Goal: Navigation & Orientation: Find specific page/section

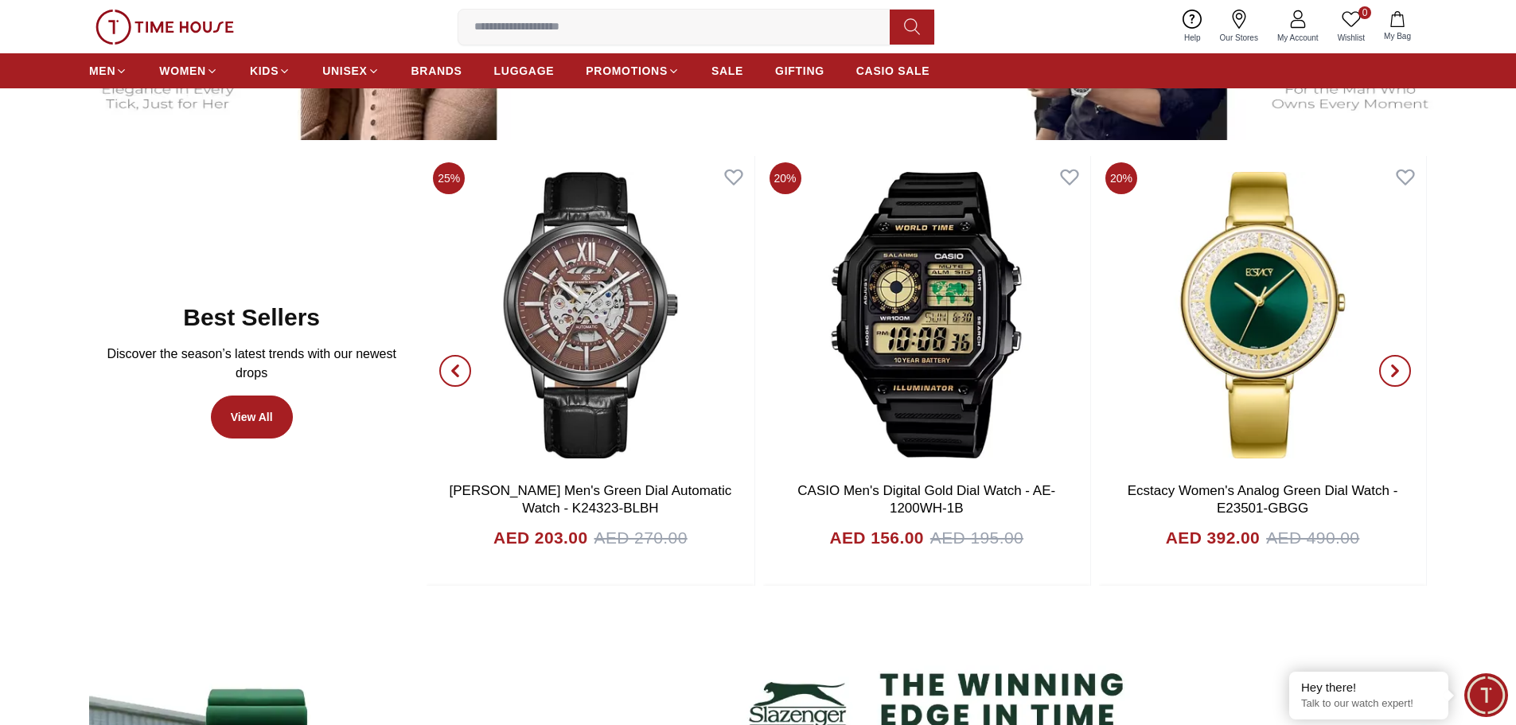
scroll to position [955, 0]
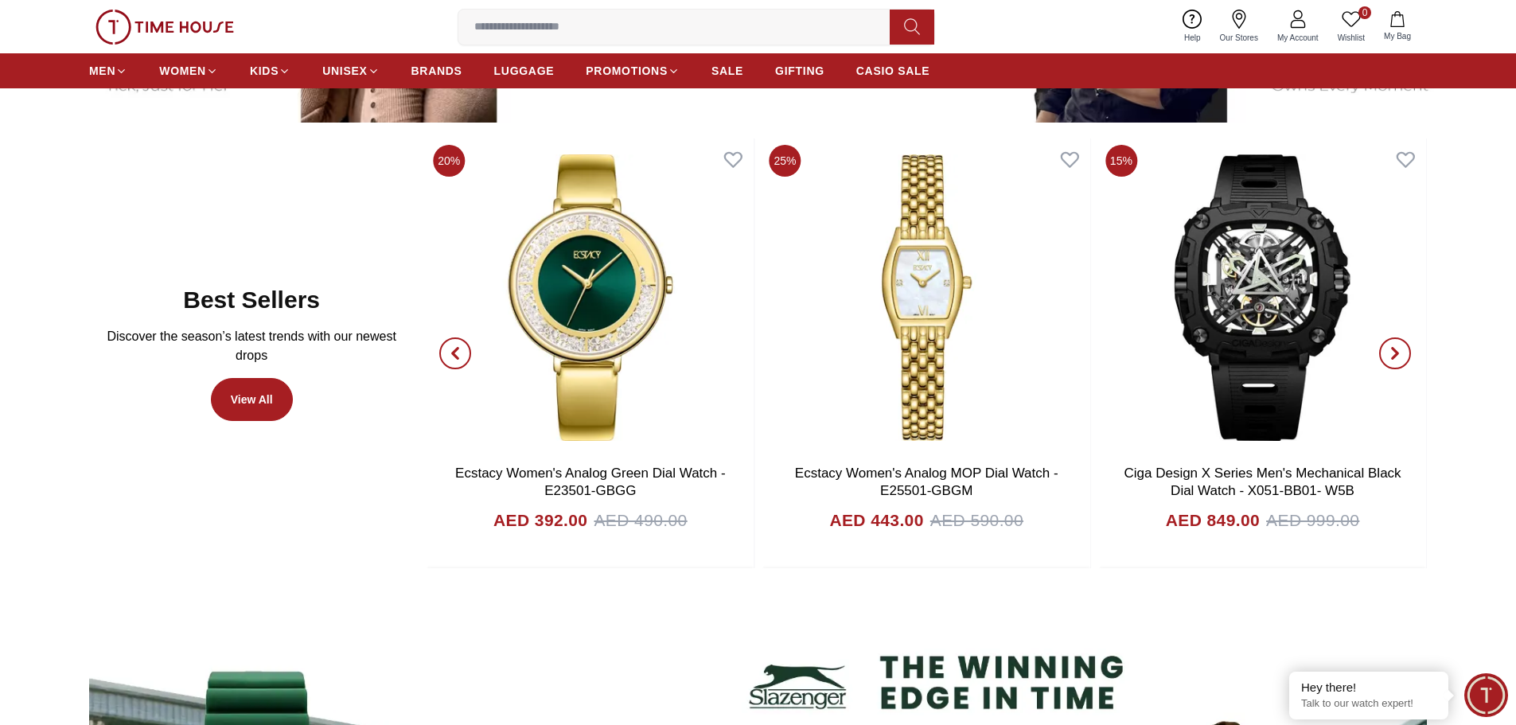
click at [456, 347] on icon "button" at bounding box center [455, 353] width 13 height 13
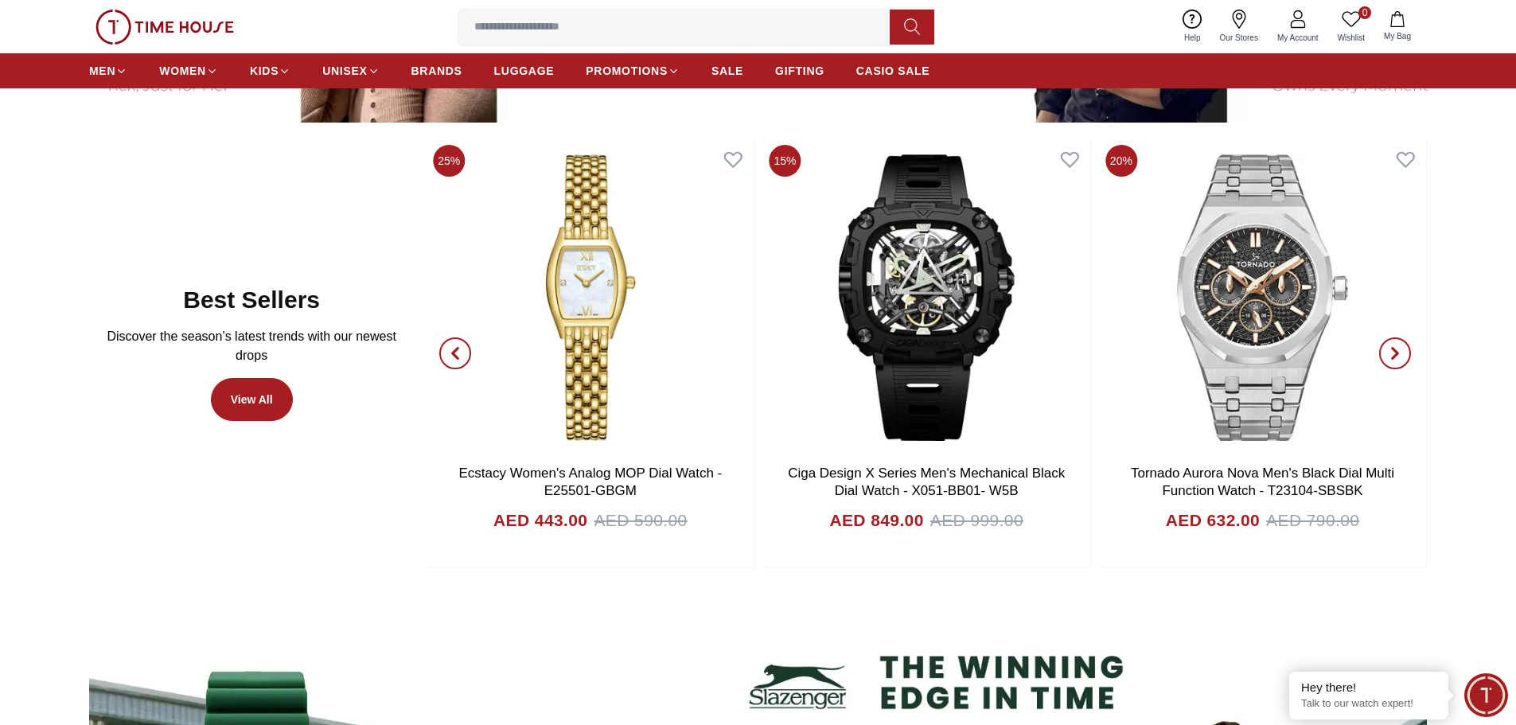
click at [1403, 355] on span "button" at bounding box center [1395, 353] width 32 height 32
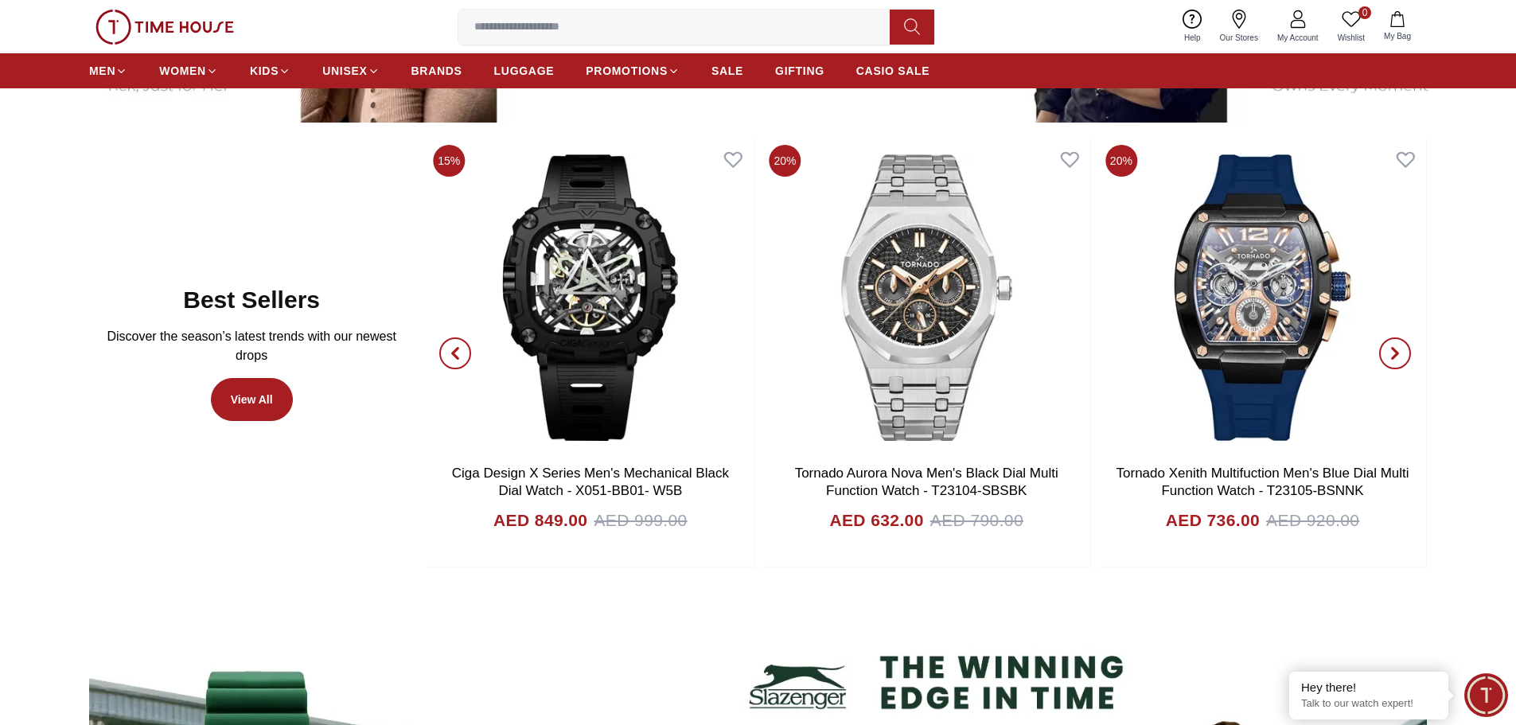
click at [1403, 355] on span "button" at bounding box center [1395, 353] width 32 height 32
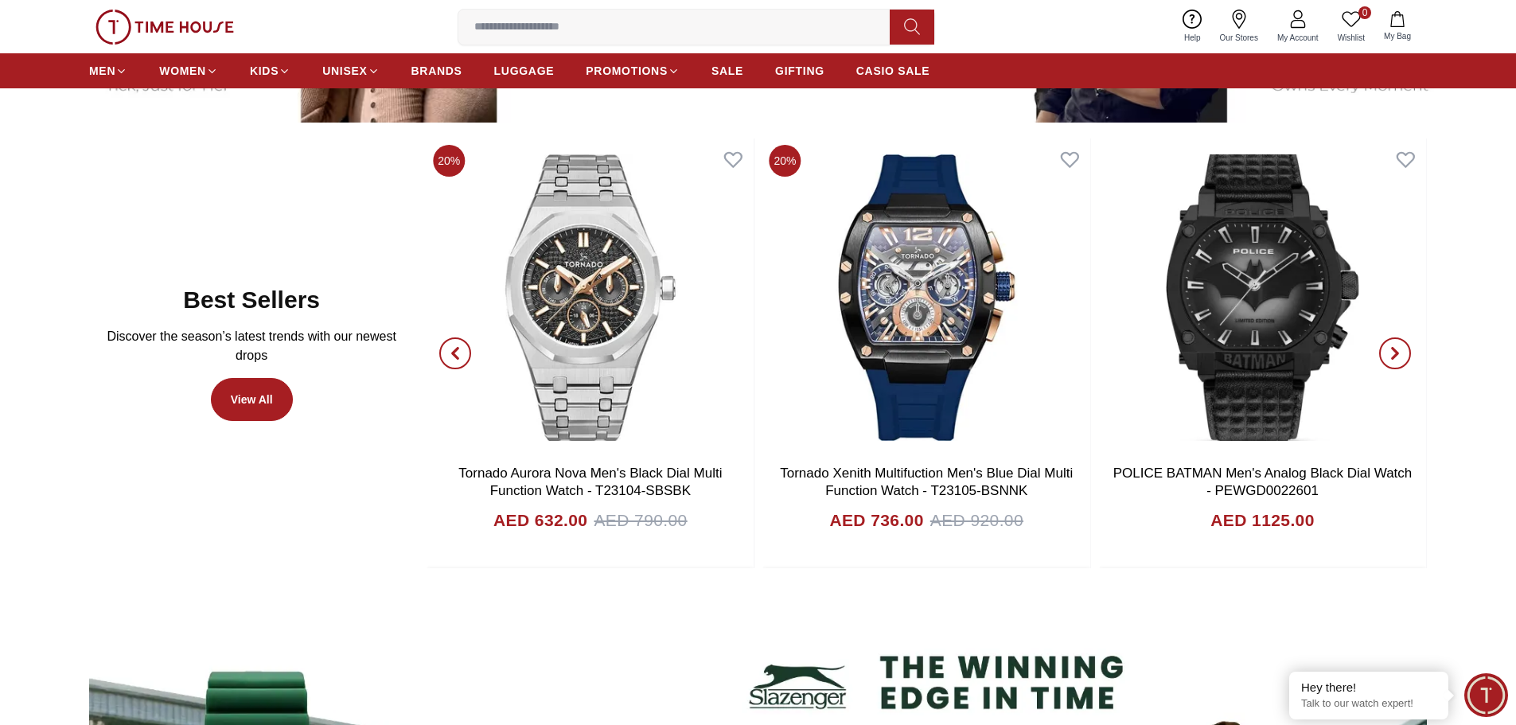
click at [1403, 355] on span "button" at bounding box center [1395, 353] width 32 height 32
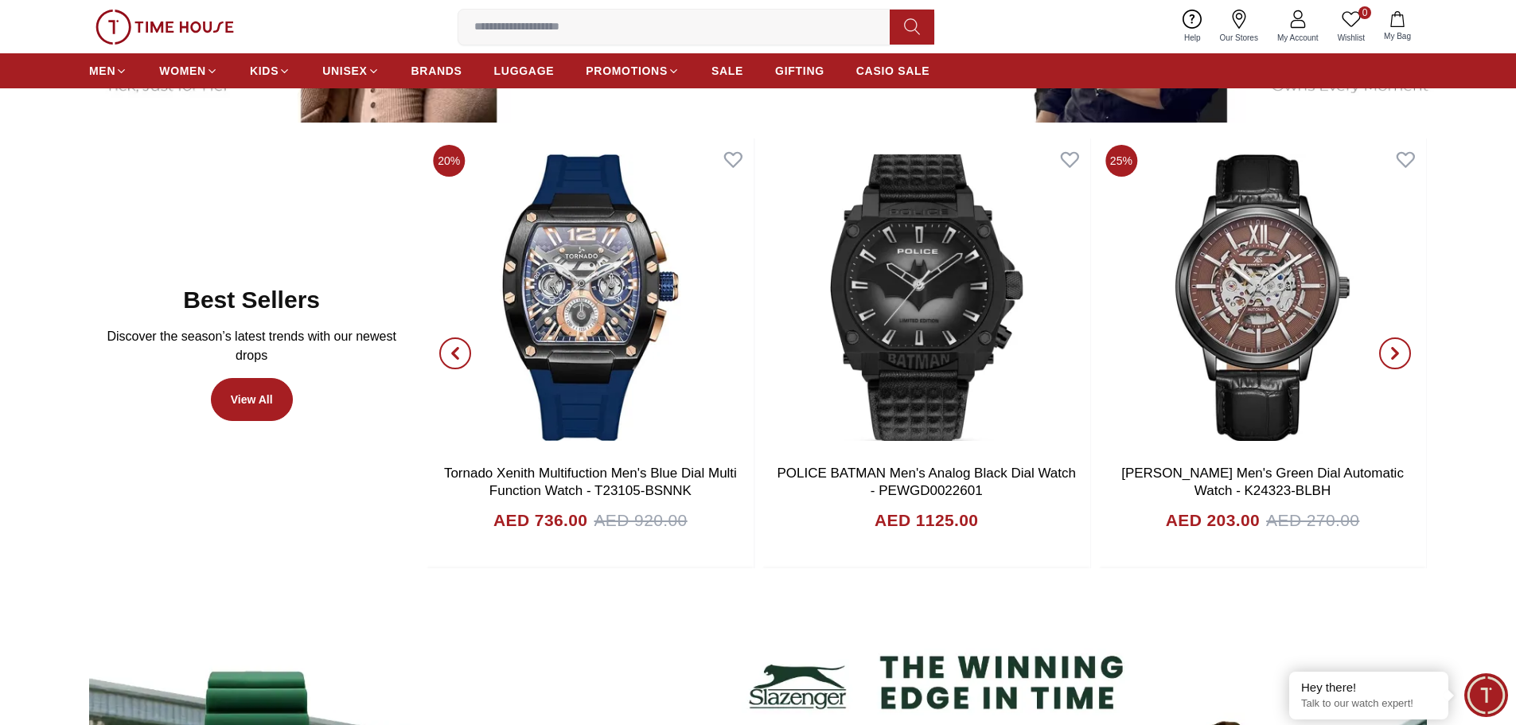
click at [1403, 355] on span "button" at bounding box center [1395, 353] width 32 height 32
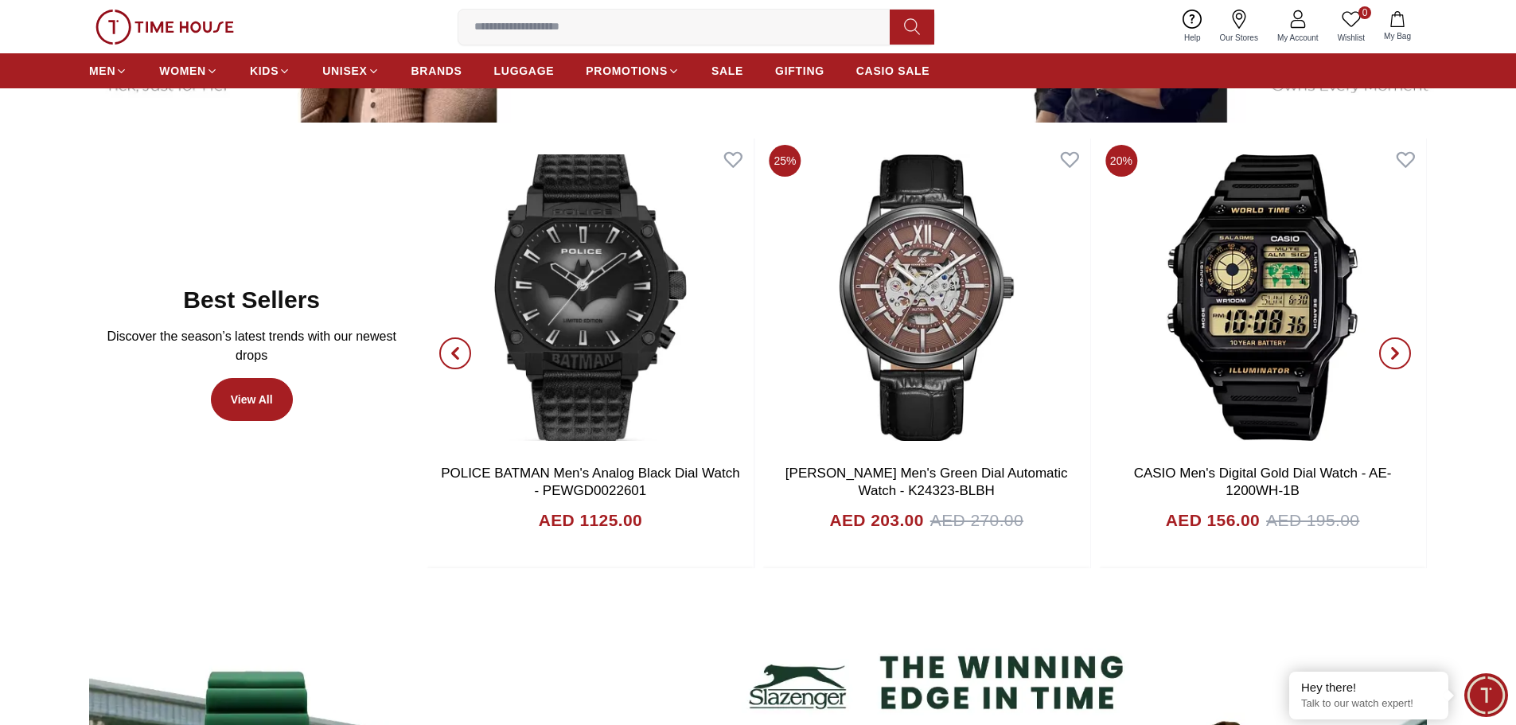
click at [1403, 355] on span "button" at bounding box center [1395, 353] width 32 height 32
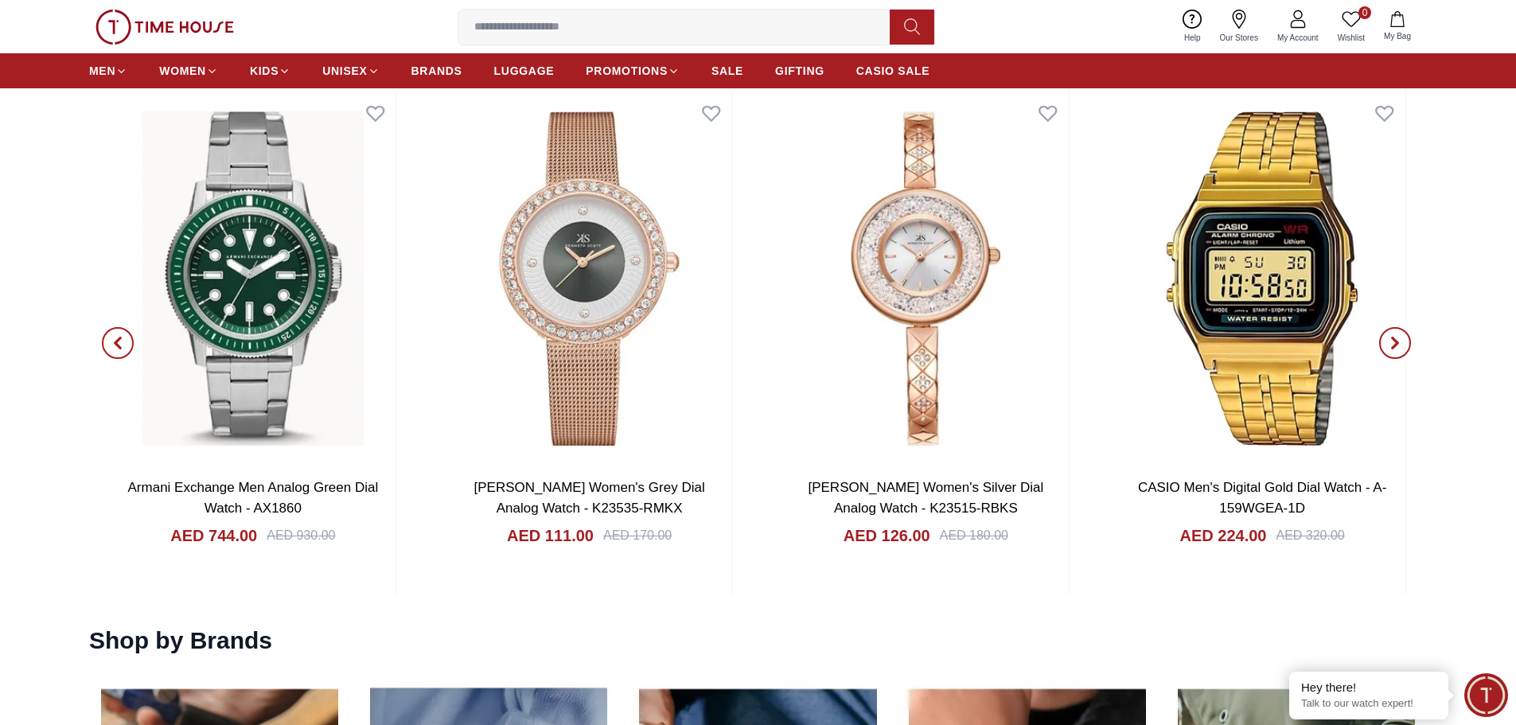
scroll to position [1989, 0]
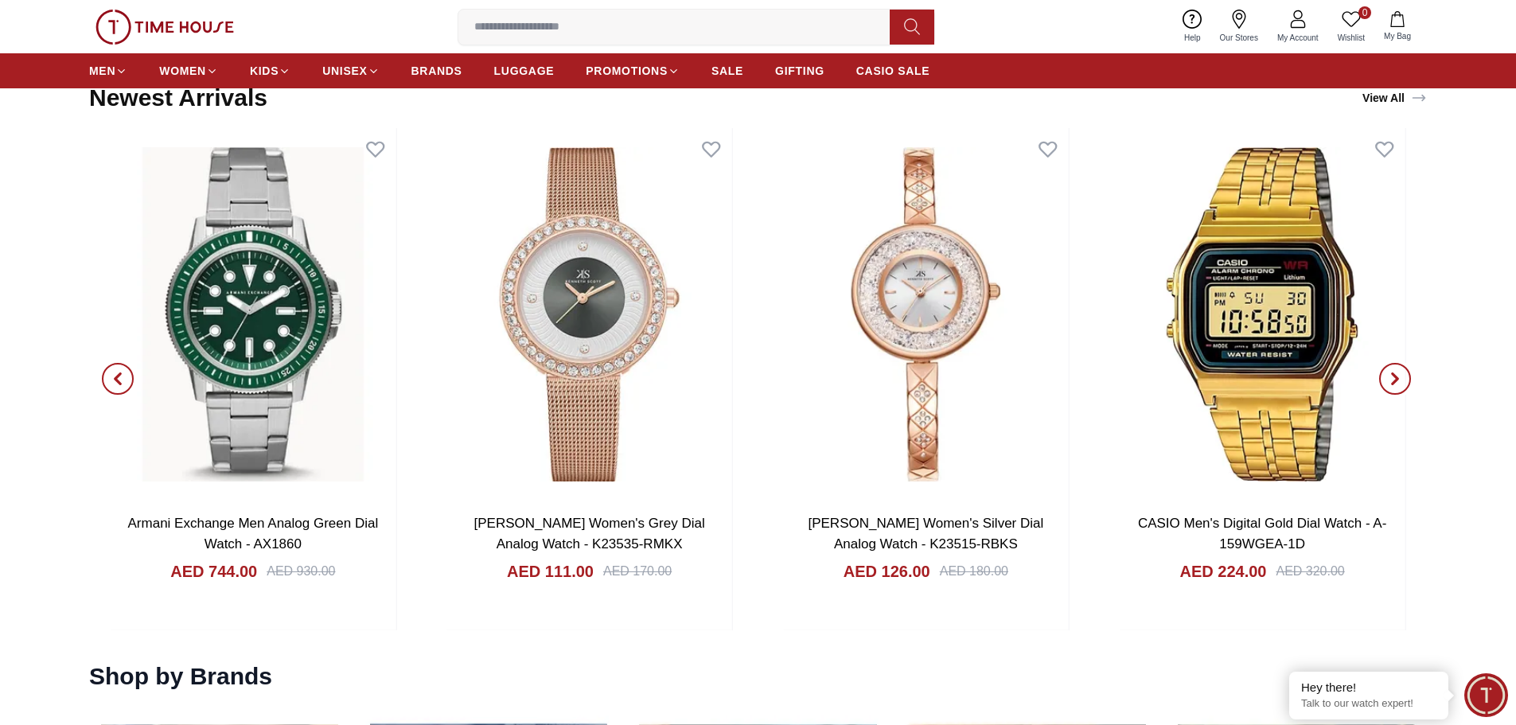
click at [1387, 379] on span "button" at bounding box center [1395, 379] width 32 height 32
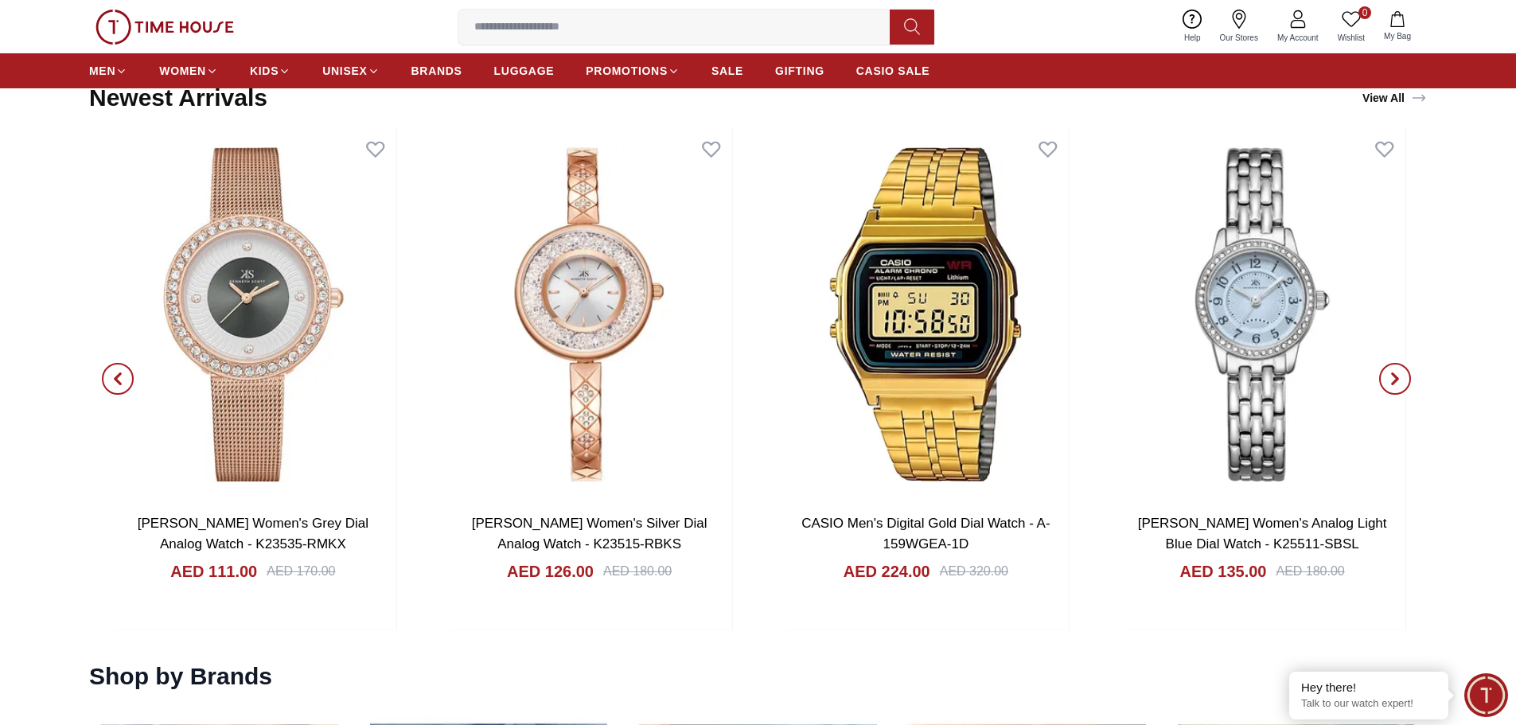
click at [1387, 379] on span "button" at bounding box center [1395, 379] width 32 height 32
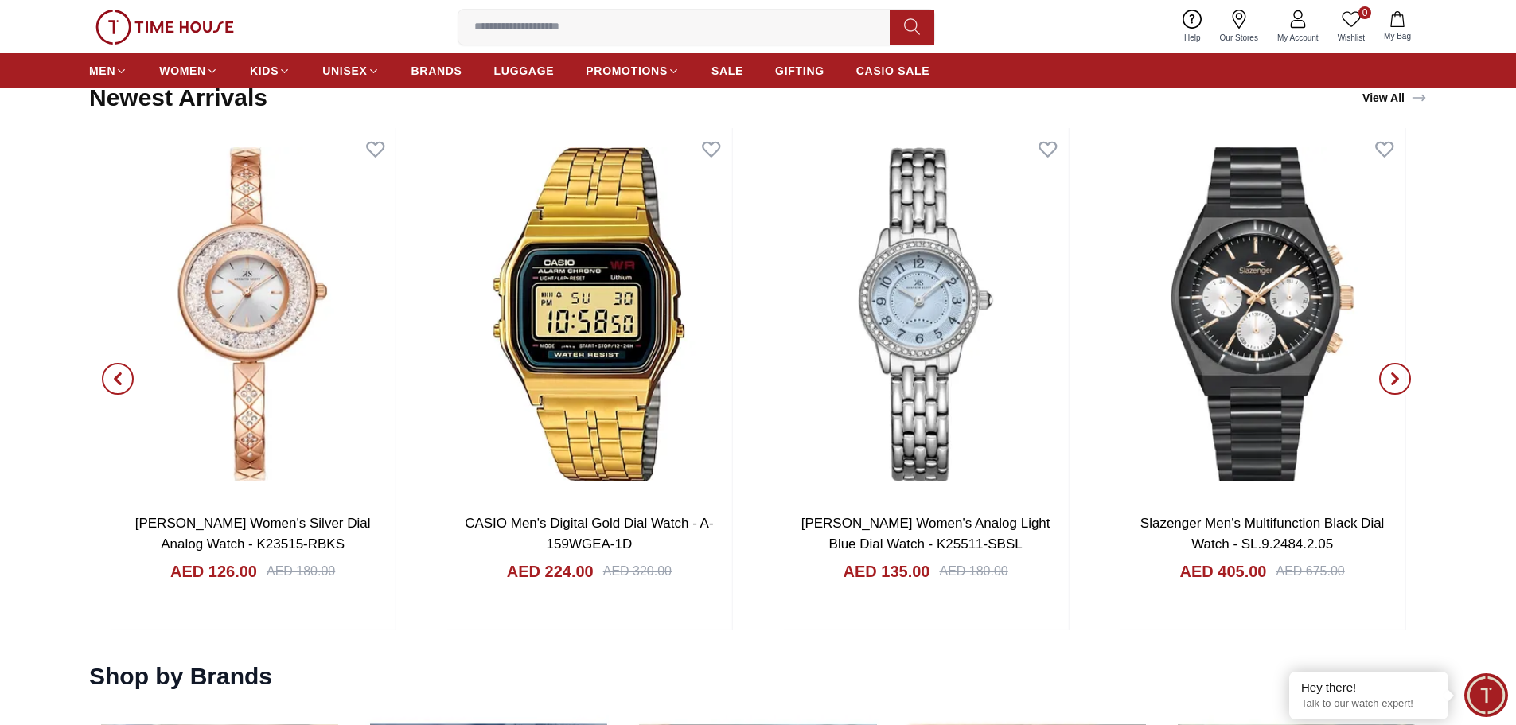
click at [1387, 379] on span "button" at bounding box center [1395, 379] width 32 height 32
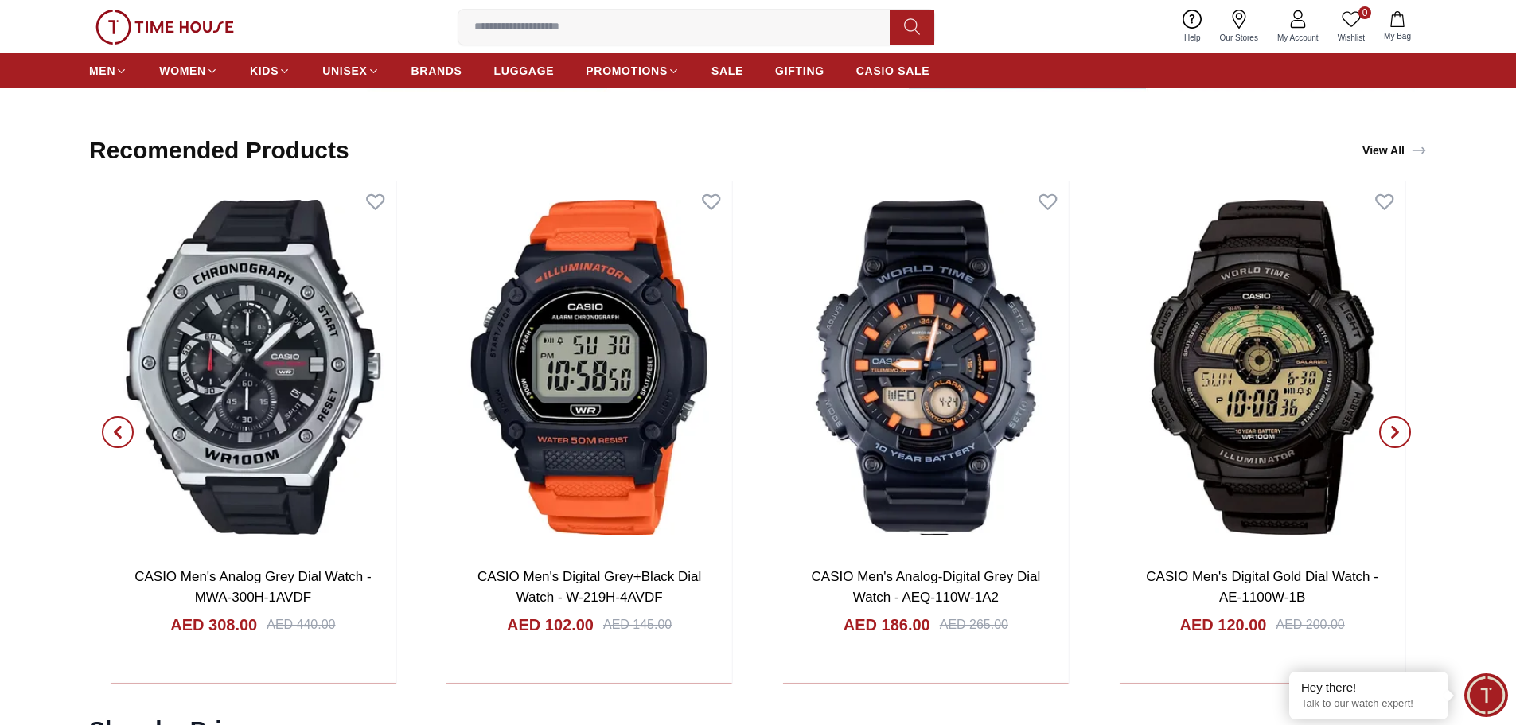
scroll to position [3023, 0]
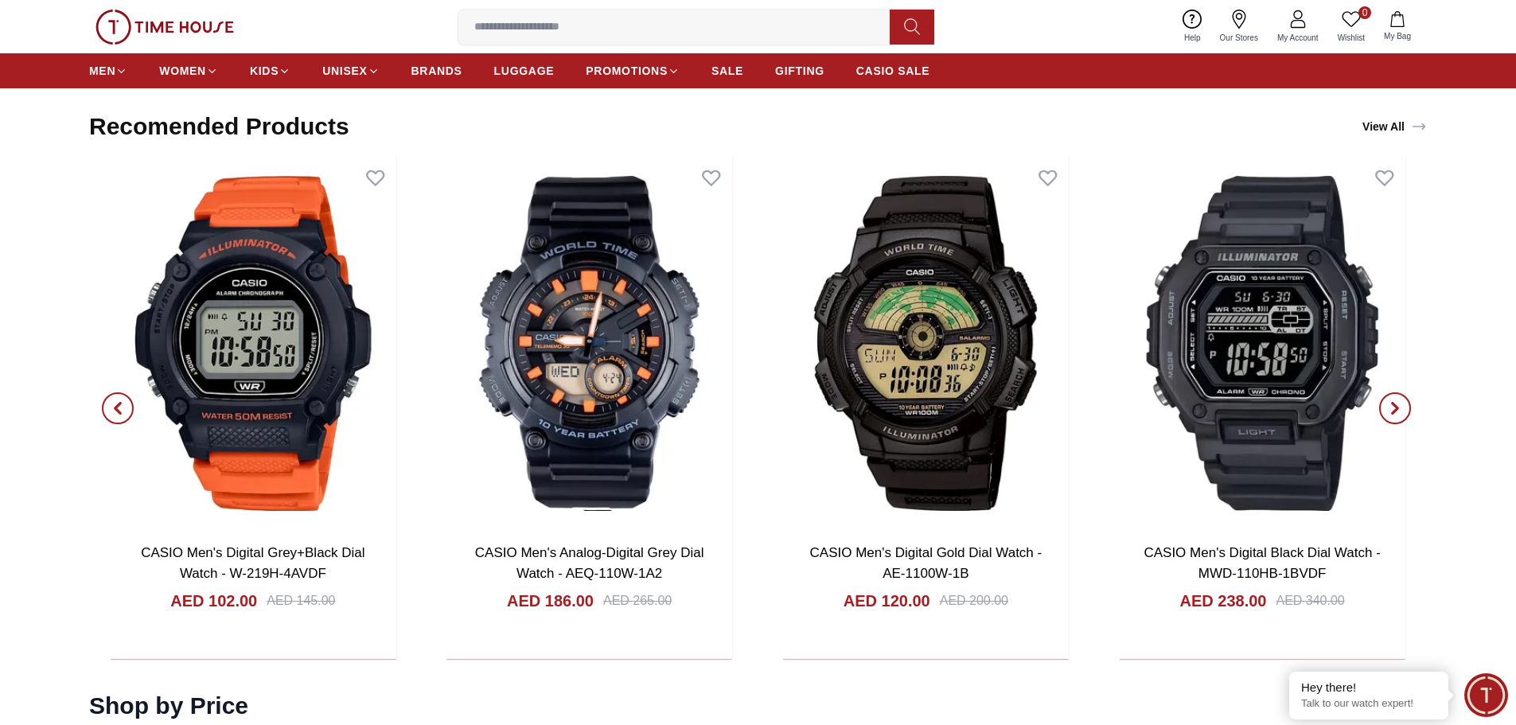
click at [119, 407] on icon "button" at bounding box center [117, 408] width 13 height 13
click at [1399, 409] on icon "button" at bounding box center [1394, 408] width 13 height 13
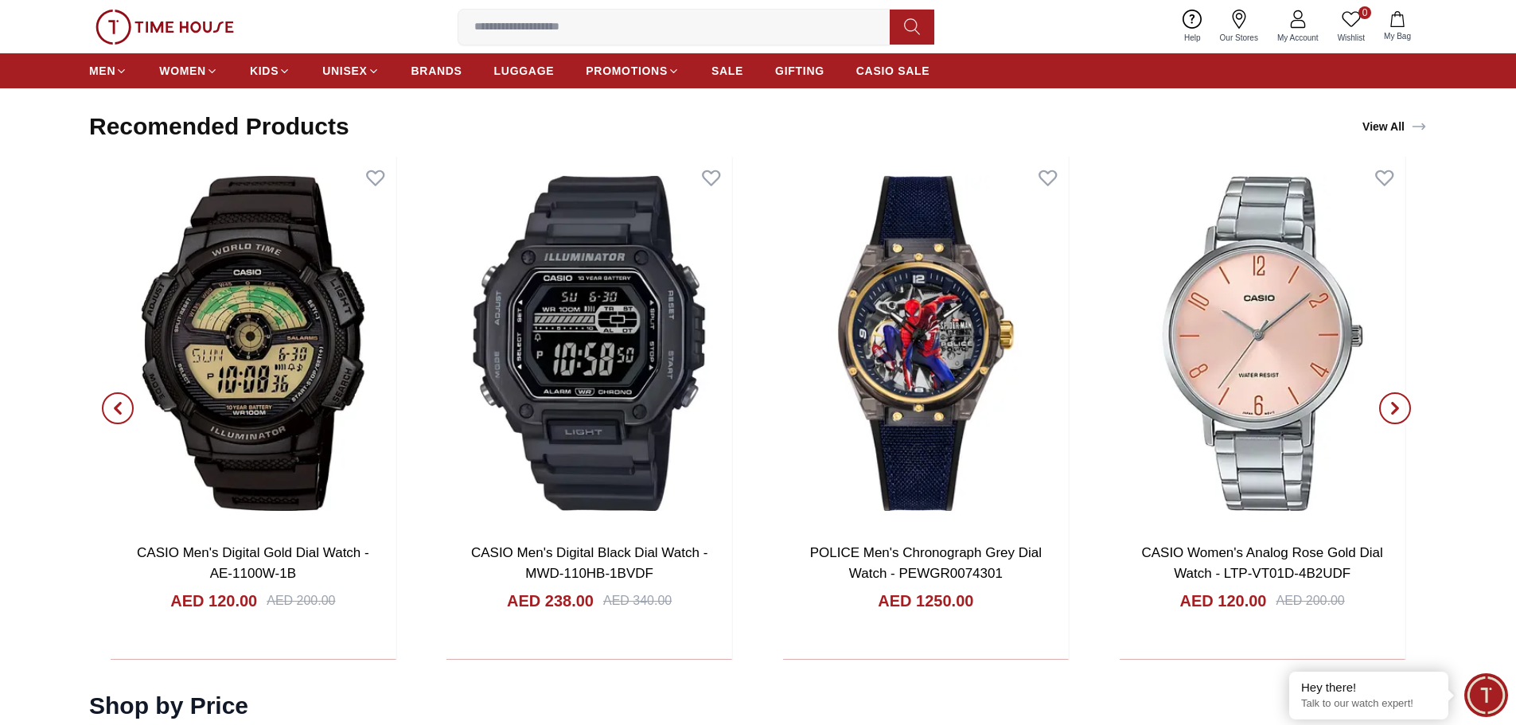
click at [1397, 402] on icon "button" at bounding box center [1394, 408] width 13 height 13
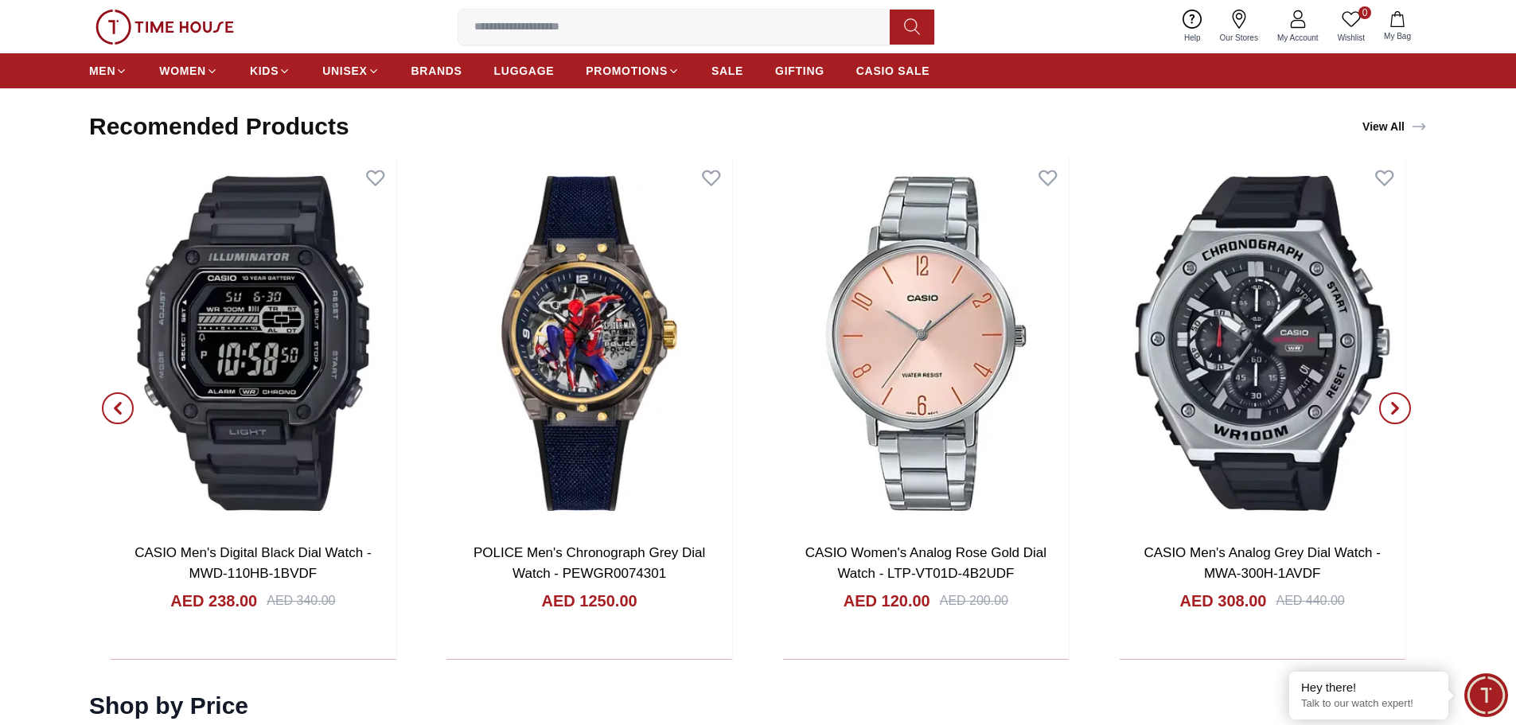
click at [1397, 402] on icon "button" at bounding box center [1394, 408] width 13 height 13
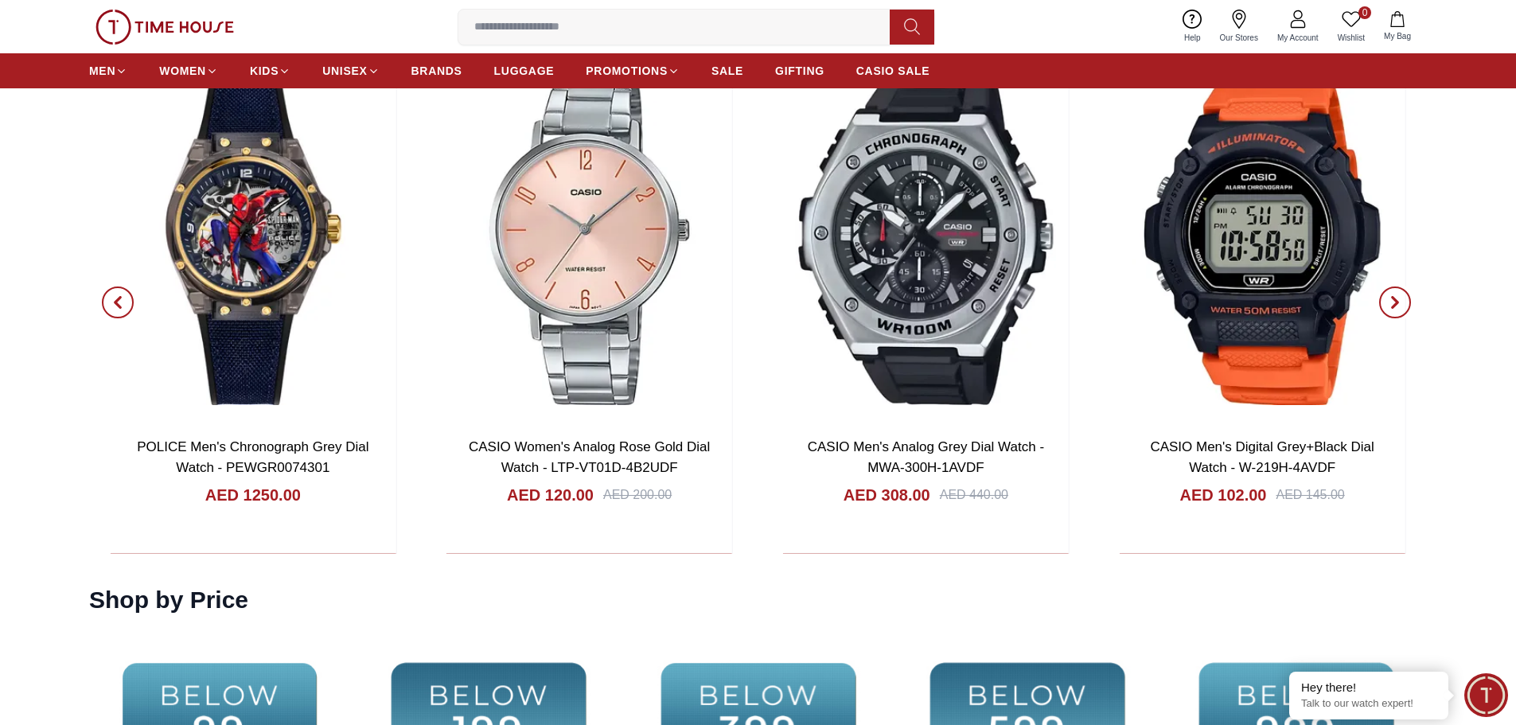
scroll to position [3421, 0]
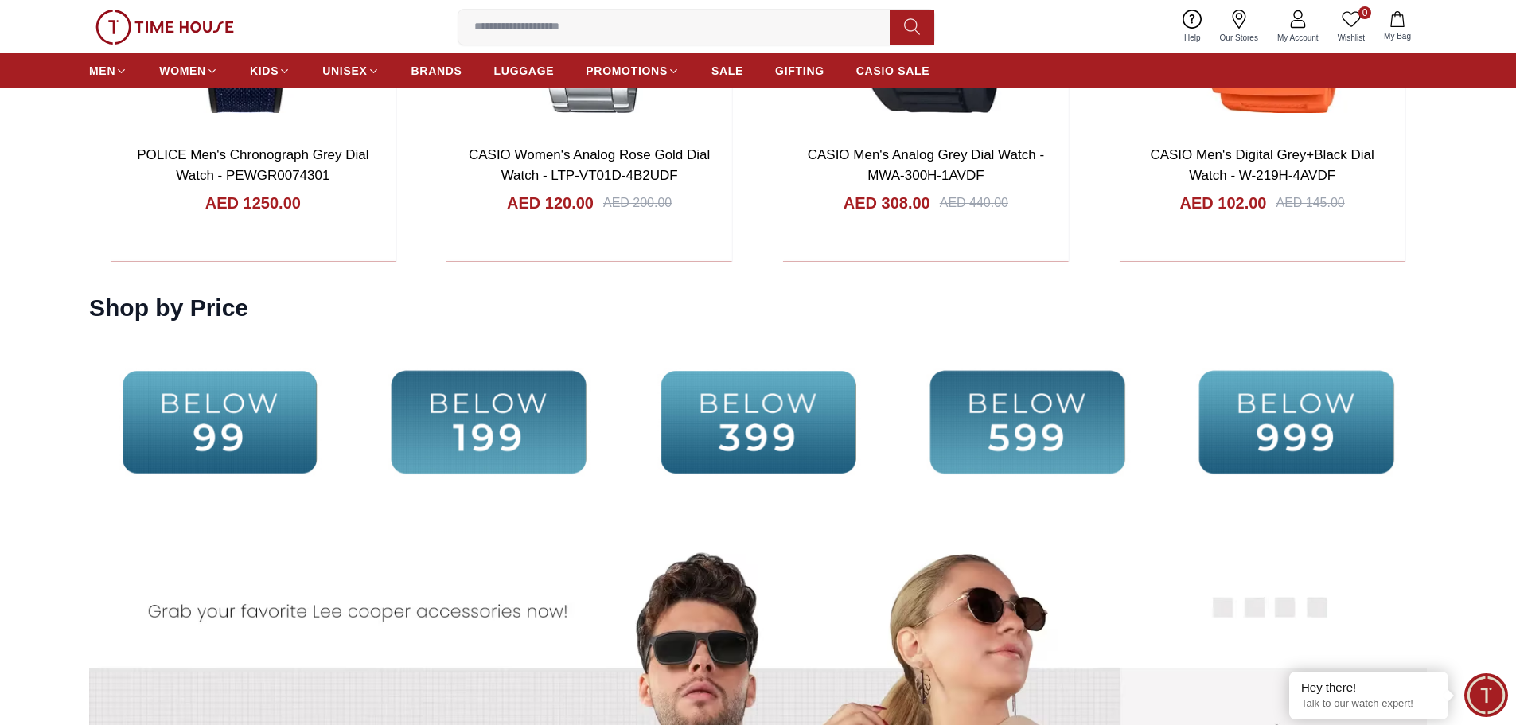
click at [239, 434] on img at bounding box center [219, 422] width 261 height 168
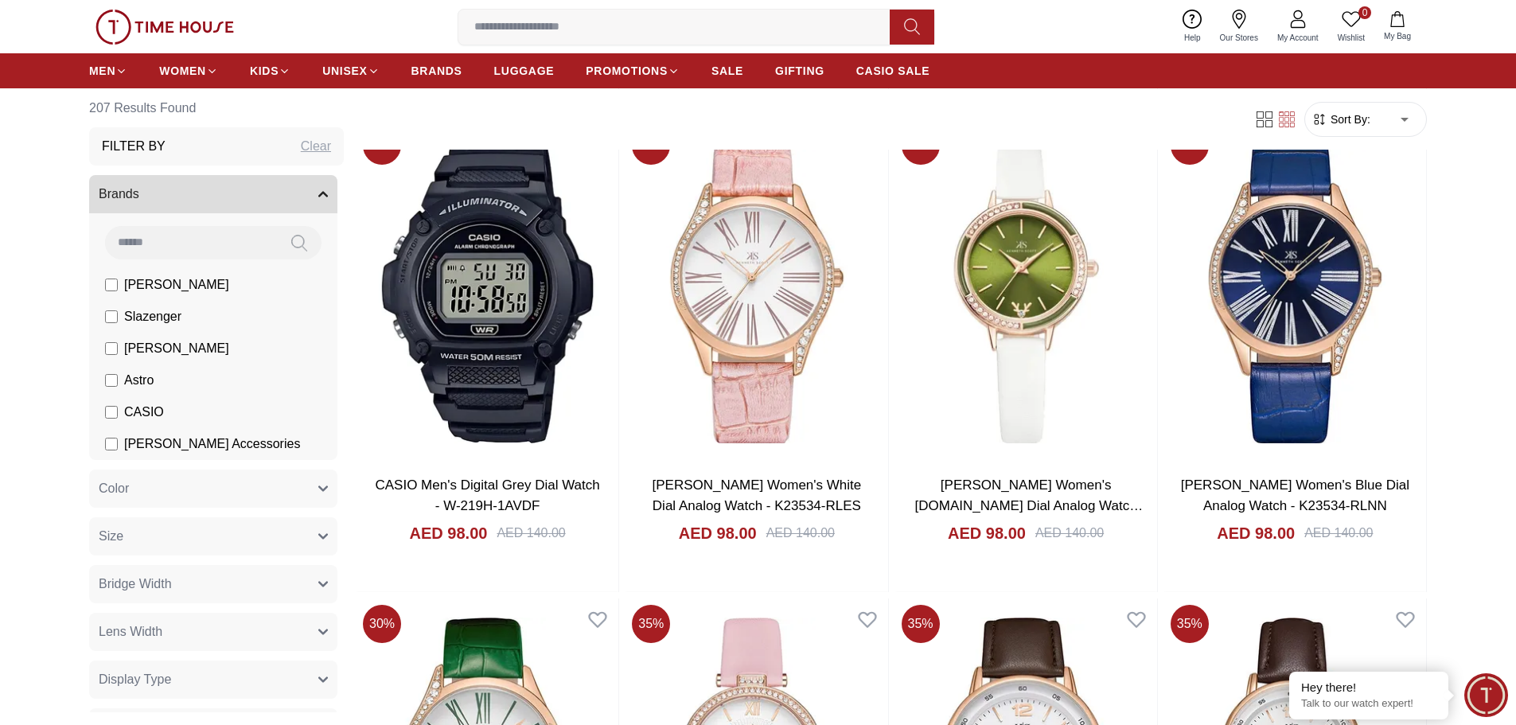
scroll to position [1114, 0]
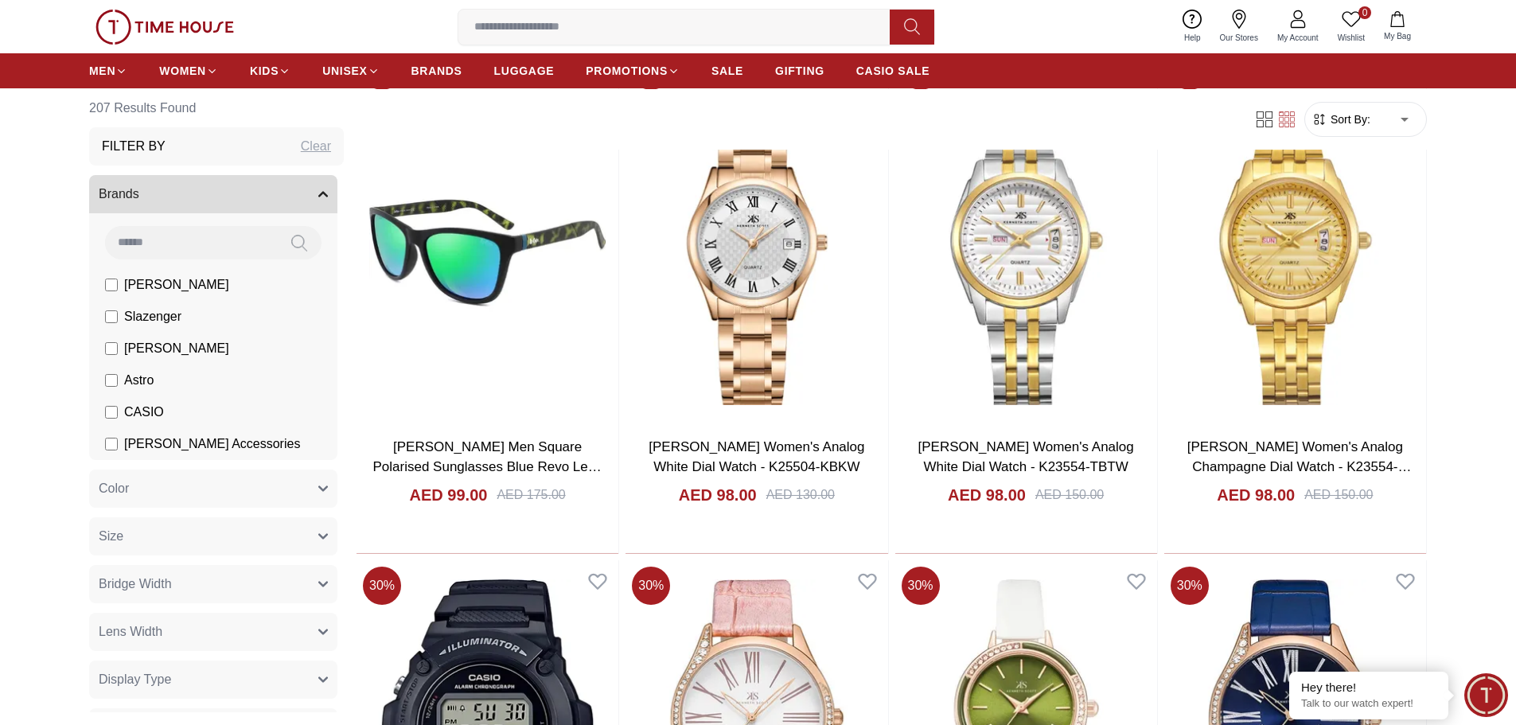
scroll to position [640, 0]
